Goal: Information Seeking & Learning: Learn about a topic

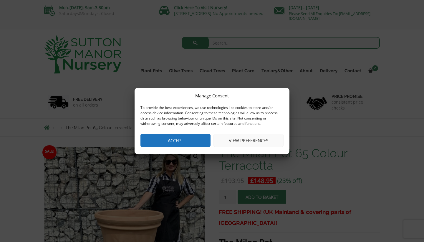
click at [182, 138] on button "Accept" at bounding box center [176, 140] width 70 height 13
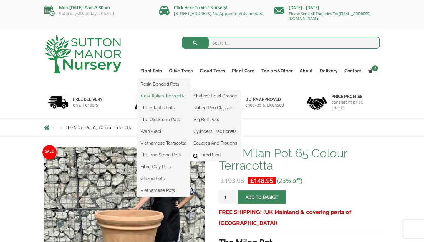
click at [160, 97] on link "100% Italian Terracotta" at bounding box center [163, 95] width 53 height 9
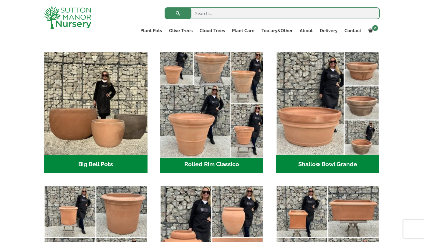
scroll to position [182, 0]
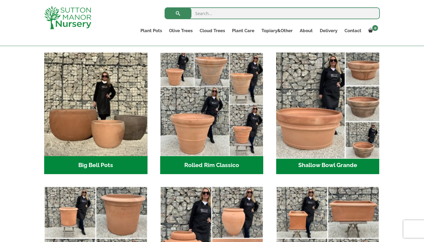
click at [321, 138] on img "Visit product category Shallow Bowl Grande" at bounding box center [328, 104] width 108 height 108
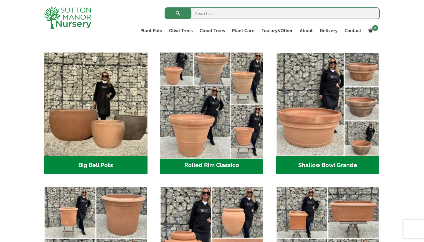
click at [179, 103] on img "Visit product category Rolled Rim Classico" at bounding box center [212, 104] width 108 height 108
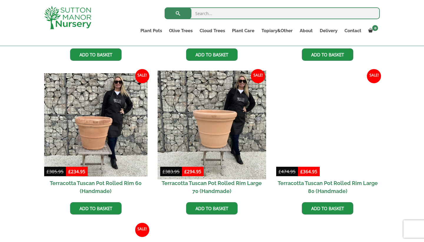
scroll to position [393, 0]
